Goal: Navigation & Orientation: Find specific page/section

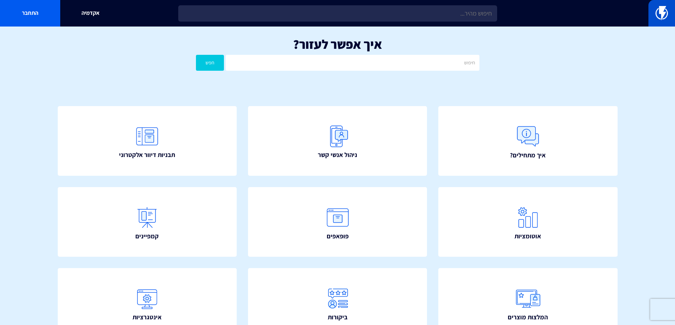
click at [657, 16] on img at bounding box center [661, 13] width 12 height 14
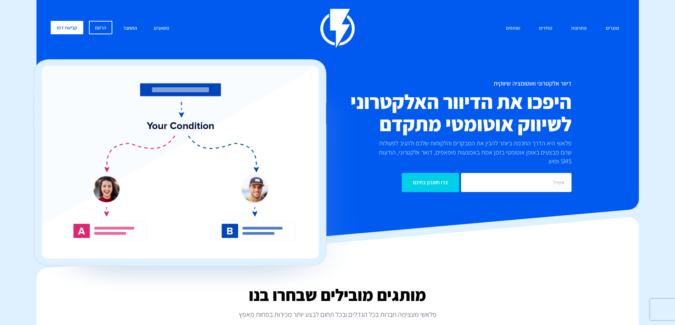
click at [131, 28] on link "התחבר" at bounding box center [130, 28] width 24 height 15
